Goal: Transaction & Acquisition: Purchase product/service

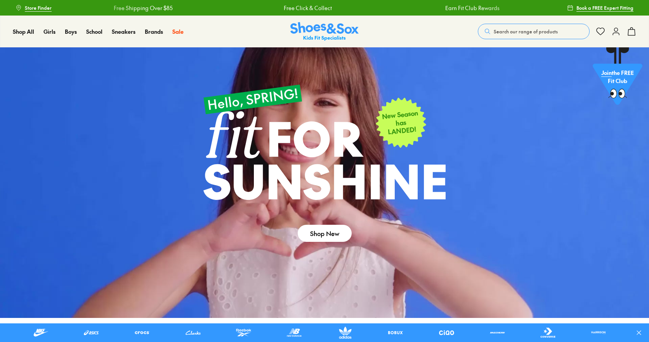
click at [618, 33] on use at bounding box center [616, 31] width 6 height 7
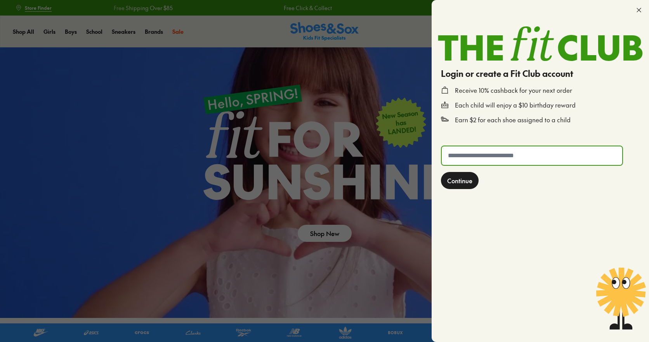
click at [522, 154] on input "text" at bounding box center [532, 155] width 181 height 19
type input "**********"
click at [470, 184] on span "Continue" at bounding box center [459, 180] width 25 height 9
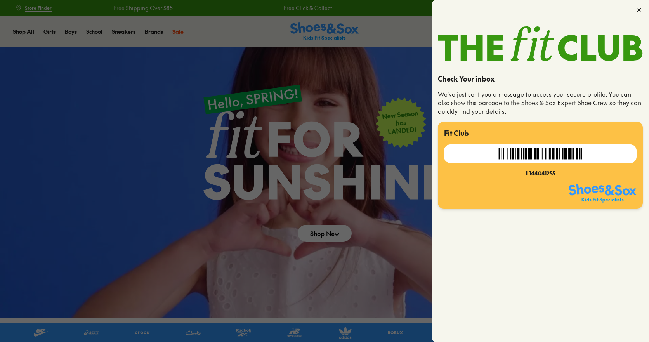
click at [642, 14] on div at bounding box center [540, 10] width 217 height 20
click at [637, 9] on icon at bounding box center [639, 10] width 8 height 8
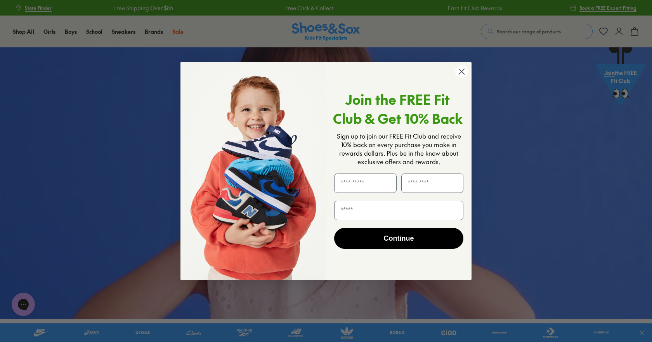
click at [462, 75] on circle "Close dialog" at bounding box center [462, 71] width 13 height 13
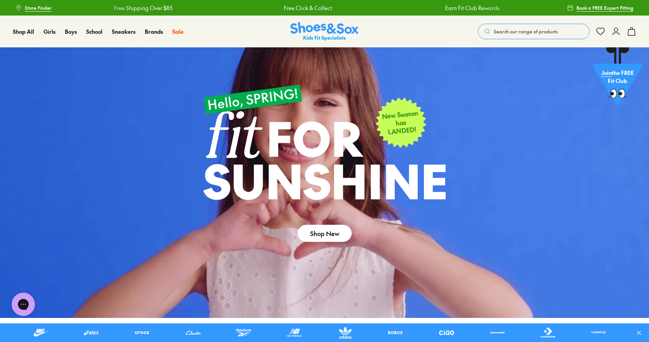
click at [501, 33] on span "Search our range of products" at bounding box center [526, 31] width 64 height 7
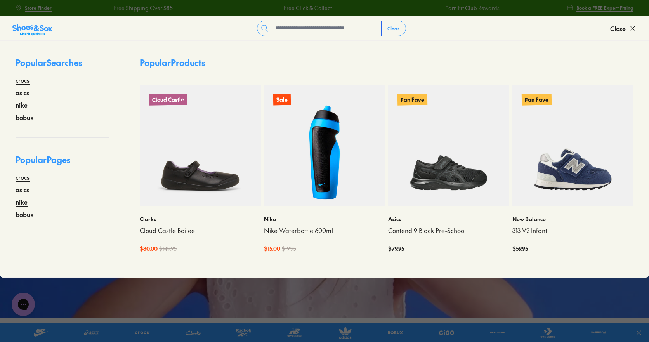
click at [293, 30] on input "text" at bounding box center [326, 28] width 109 height 15
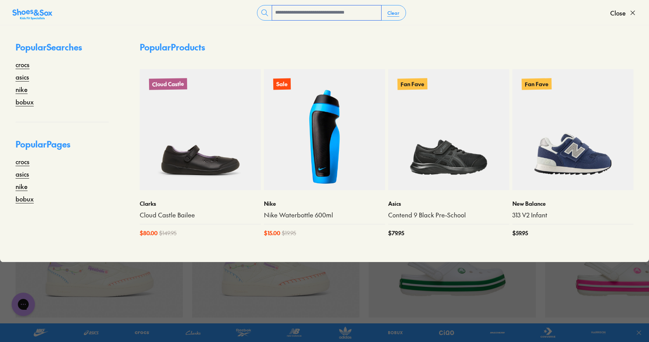
scroll to position [466, 0]
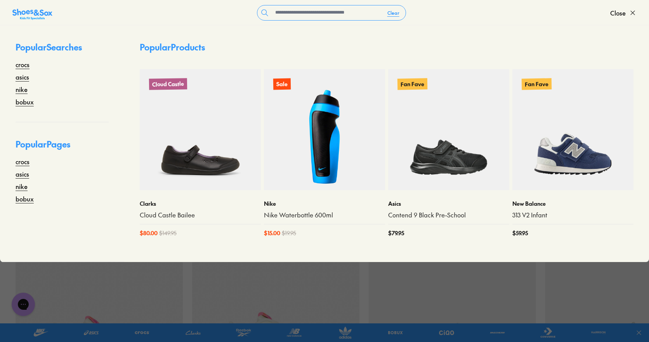
click at [323, 11] on input "text" at bounding box center [326, 12] width 109 height 15
click at [322, 11] on input "text" at bounding box center [326, 12] width 109 height 15
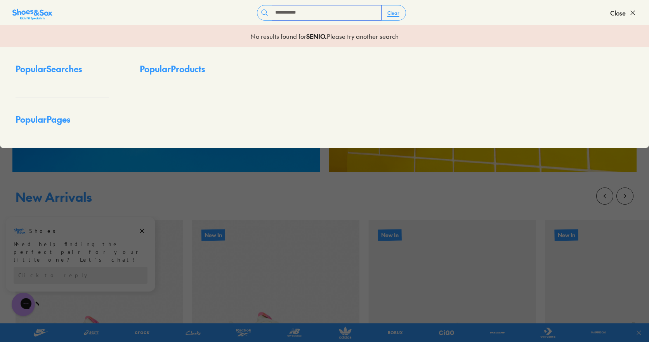
type input "**********"
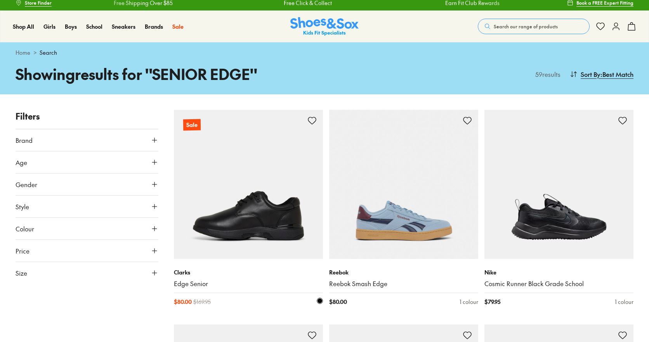
scroll to position [78, 0]
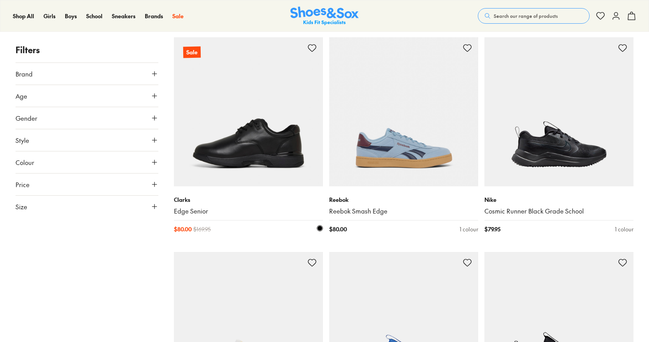
click at [258, 151] on img at bounding box center [248, 111] width 149 height 149
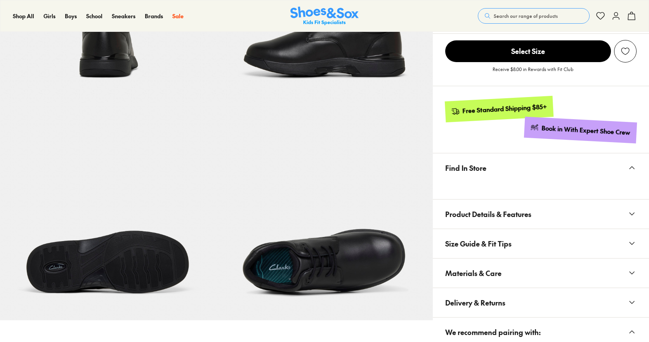
select select "*"
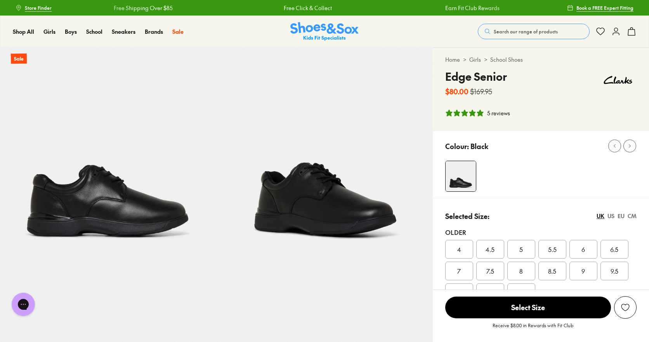
click at [626, 218] on div "UK US EU CM" at bounding box center [617, 216] width 40 height 8
click at [622, 218] on div "EU" at bounding box center [621, 216] width 7 height 8
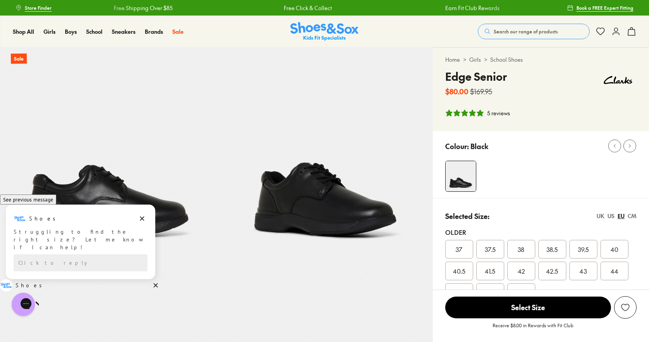
click at [613, 217] on div "US" at bounding box center [611, 216] width 7 height 8
click at [599, 214] on div "UK" at bounding box center [601, 216] width 8 height 8
click at [612, 215] on div "US" at bounding box center [611, 216] width 7 height 8
click at [622, 212] on div "EU" at bounding box center [621, 216] width 7 height 8
click at [522, 247] on span "38" at bounding box center [521, 249] width 7 height 9
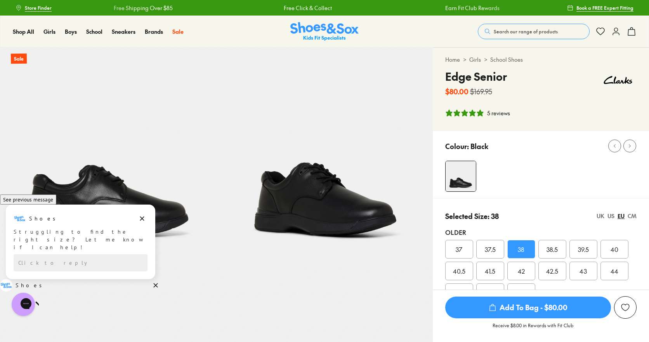
click at [601, 214] on div "UK" at bounding box center [601, 216] width 8 height 8
click at [620, 215] on div "EU" at bounding box center [621, 216] width 7 height 8
click at [612, 216] on div "US" at bounding box center [611, 216] width 7 height 8
click at [600, 215] on div "UK" at bounding box center [601, 216] width 8 height 8
